Goal: Information Seeking & Learning: Learn about a topic

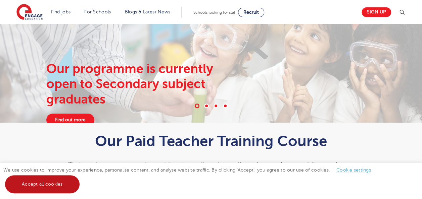
click at [61, 184] on link "Accept all cookies" at bounding box center [42, 184] width 74 height 18
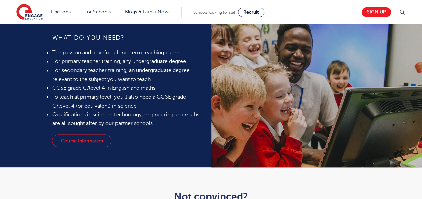
scroll to position [547, 0]
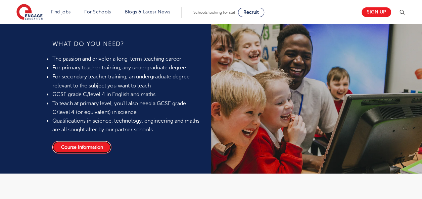
click at [99, 145] on link "Course Information" at bounding box center [81, 147] width 59 height 13
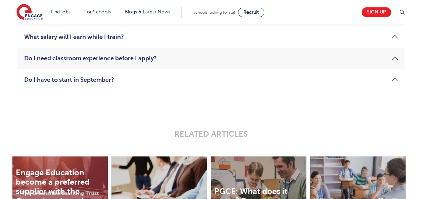
scroll to position [1168, 0]
